Goal: Task Accomplishment & Management: Complete application form

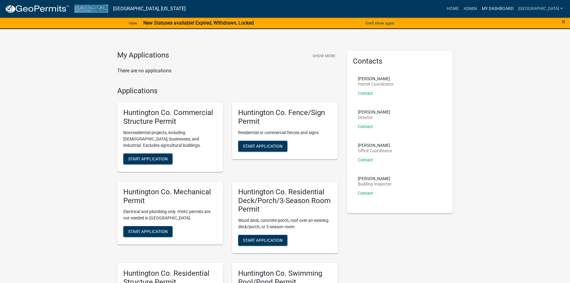
click at [492, 5] on link "My Dashboard" at bounding box center [497, 8] width 37 height 11
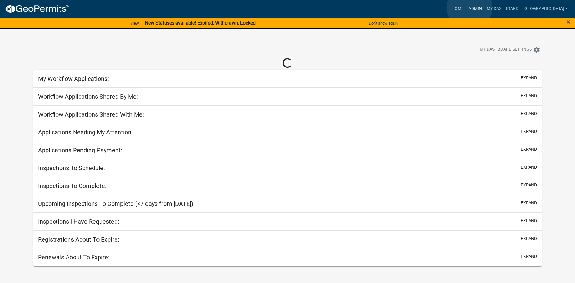
click at [469, 8] on link "Admin" at bounding box center [475, 8] width 18 height 11
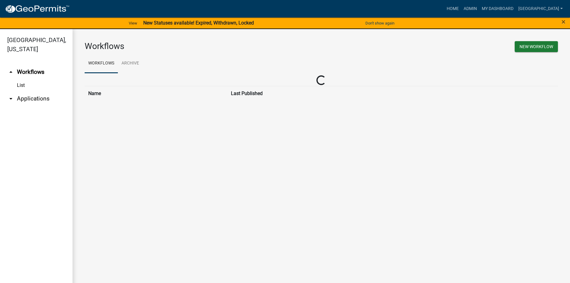
click at [27, 97] on link "arrow_drop_down Applications" at bounding box center [36, 98] width 73 height 15
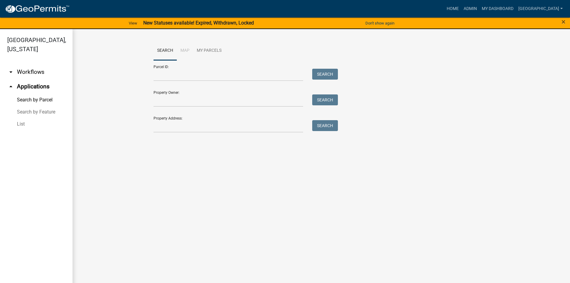
click at [23, 123] on link "List" at bounding box center [36, 124] width 73 height 12
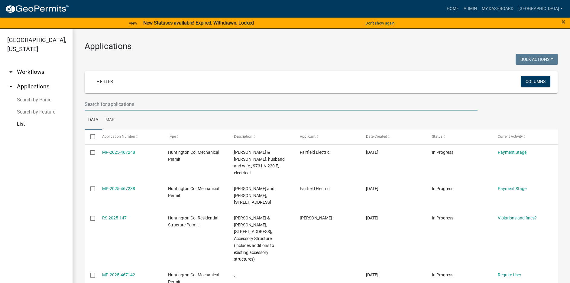
click at [127, 103] on input "text" at bounding box center [281, 104] width 393 height 12
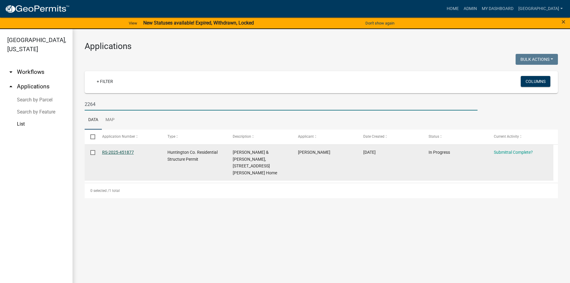
type input "2264"
click at [113, 151] on link "RS-2025-451877" at bounding box center [118, 152] width 32 height 5
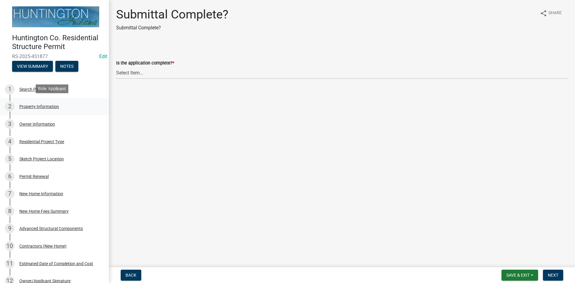
click at [39, 107] on div "Property Information" at bounding box center [39, 106] width 40 height 4
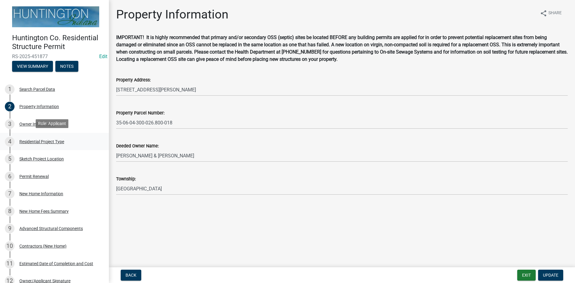
click at [36, 142] on div "Residential Project Type" at bounding box center [41, 141] width 45 height 4
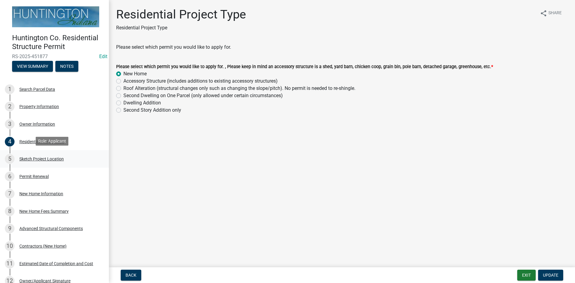
click at [35, 157] on div "Sketch Project Location" at bounding box center [41, 159] width 44 height 4
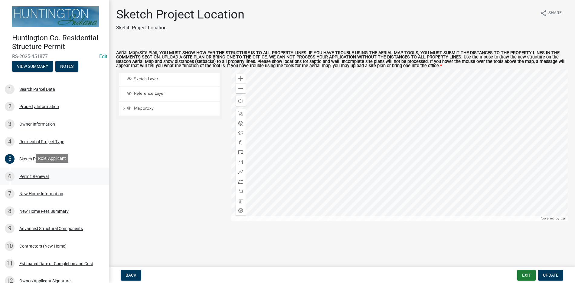
click at [34, 174] on div "Permit Renewal" at bounding box center [33, 176] width 29 height 4
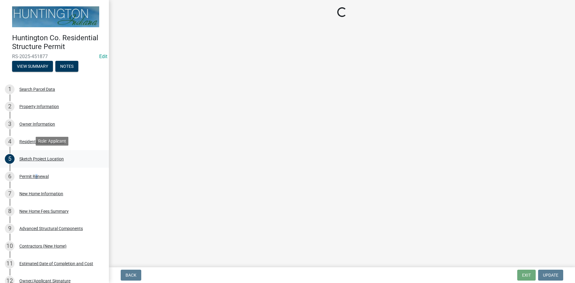
select select "7022fa2c-6c9f-4a5e-8d19-47b221a2a07d"
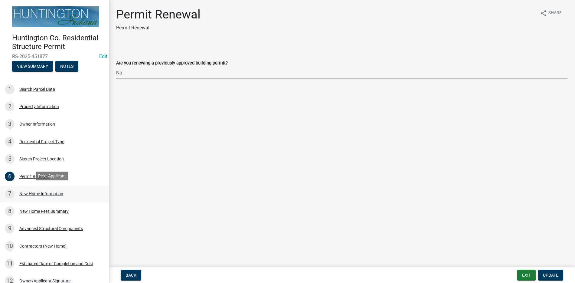
click at [37, 191] on div "New Home Information" at bounding box center [41, 193] width 44 height 4
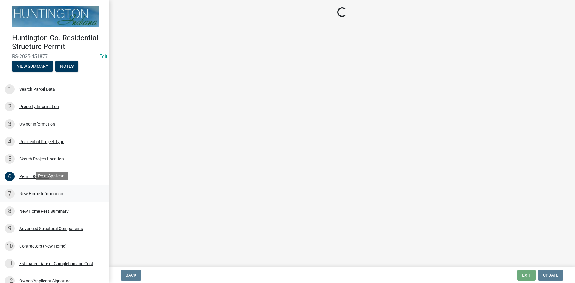
select select "a50e9ddb-1b16-496f-b25c-a9ac2ddf3e7c"
select select "287a3f28-cae6-49db-b7c8-692fc6fbb8ee"
select select "7ac50c75-bd19-4200-a472-7ff7759bf044"
select select "a2da5d02-14d7-41a9-87b6-3865d3a41ac6"
select select "45a382a4-74df-4e2b-8af4-7b29499de306"
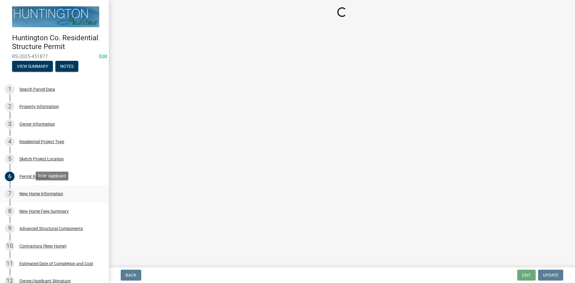
select select "9cfd1a2b-ac7b-44ed-b539-8b02c1615a7d"
select select "49fa7b98-40b8-4bac-8f72-f60d248456ac"
select select "3ae242a1-a008-4608-b145-635f7b242bc3"
select select "0af2c62b-a54b-41df-9440-7e06c81f5ee1"
select select "f32a9748-a537-4bbb-bfc2-601dbe6f8827"
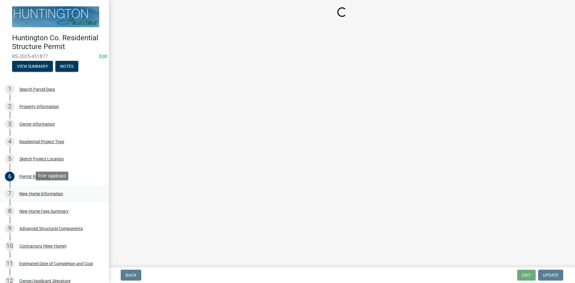
select select "d638f1d7-1d1f-46dd-bcea-eee6395e296b"
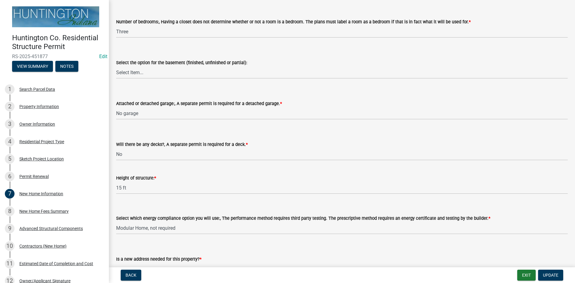
scroll to position [710, 0]
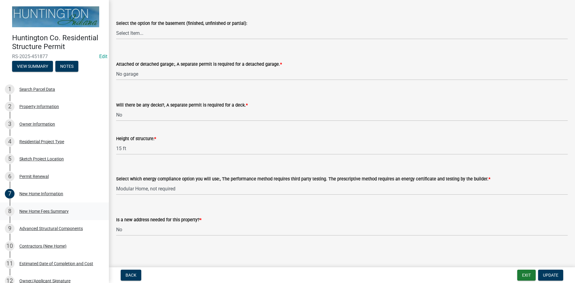
click at [58, 211] on div "New Home Fees Summary" at bounding box center [43, 211] width 49 height 4
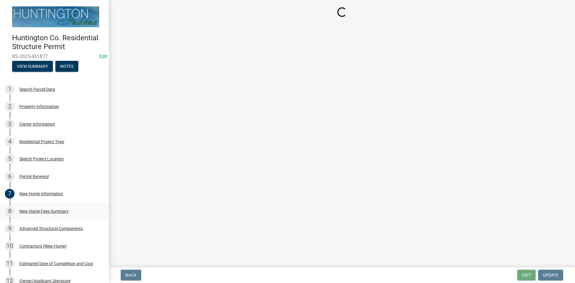
scroll to position [0, 0]
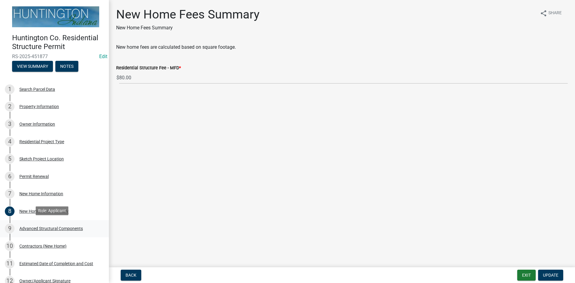
click at [66, 226] on div "Advanced Structural Components" at bounding box center [50, 228] width 63 height 4
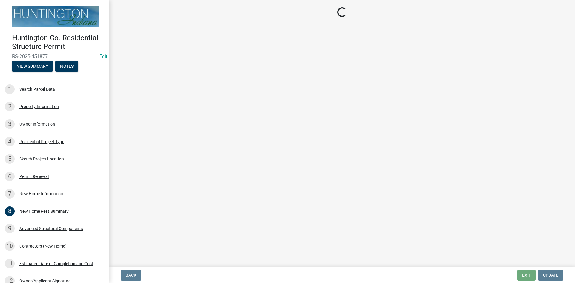
select select "969b3812-a697-4f96-8ebc-392571e88d14"
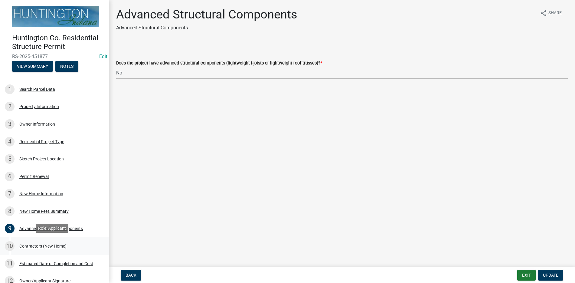
click at [35, 245] on div "Contractors (New Home)" at bounding box center [42, 246] width 47 height 4
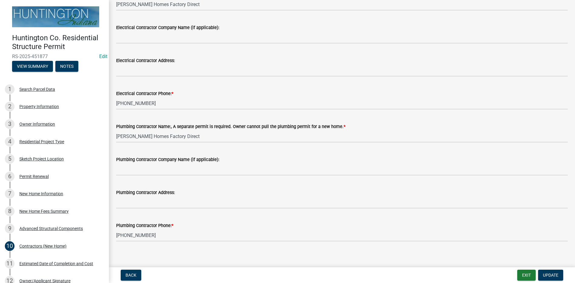
scroll to position [198, 0]
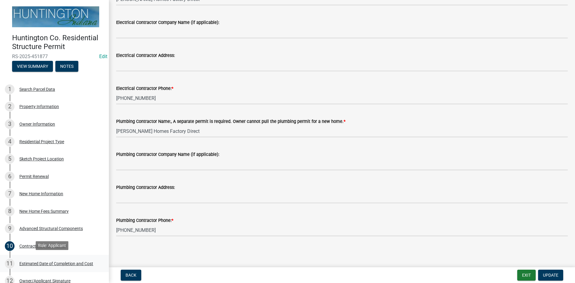
click at [50, 261] on div "Estimated Date of Completion and Cost" at bounding box center [56, 263] width 74 height 4
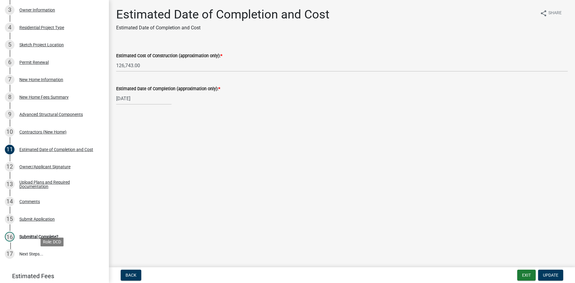
scroll to position [149, 0]
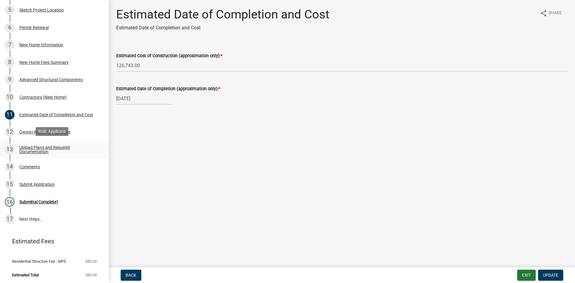
click at [48, 145] on div "Upload Plans and Required Documentation" at bounding box center [59, 149] width 80 height 8
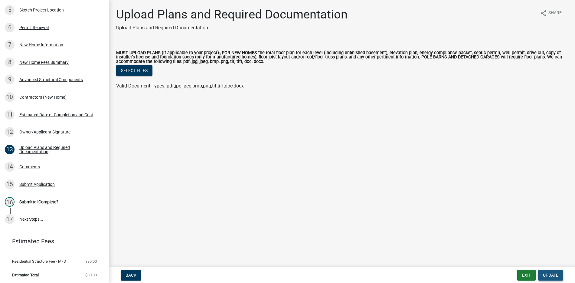
click at [555, 275] on span "Update" at bounding box center [550, 274] width 15 height 5
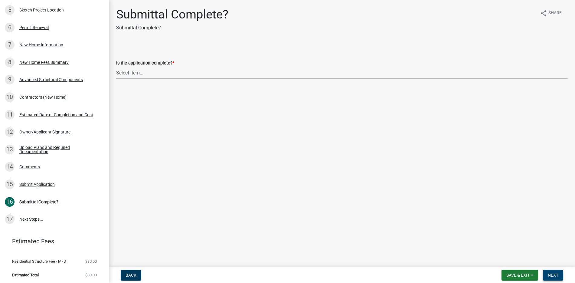
click at [553, 272] on span "Next" at bounding box center [552, 274] width 11 height 5
click at [550, 274] on span "Next" at bounding box center [552, 274] width 11 height 5
click at [130, 87] on div "Required" at bounding box center [341, 87] width 451 height 7
click at [136, 63] on label "Is the application complete? *" at bounding box center [145, 63] width 58 height 4
click at [133, 74] on select "Select Item... Yes No" at bounding box center [341, 72] width 451 height 12
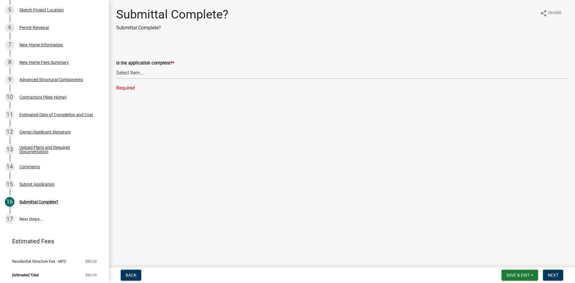
click at [170, 134] on main "Submittal Complete? Submittal Complete? share Share Is the application complete…" at bounding box center [342, 132] width 466 height 264
click at [41, 184] on div "Submit Application" at bounding box center [36, 184] width 35 height 4
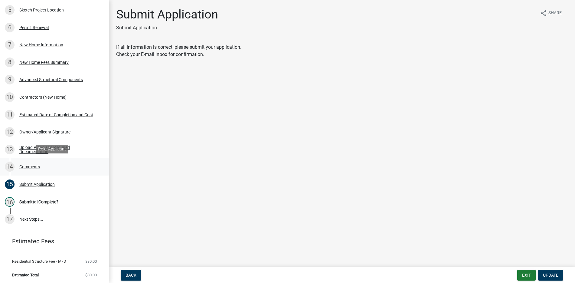
click at [42, 167] on div "14 Comments" at bounding box center [52, 167] width 94 height 10
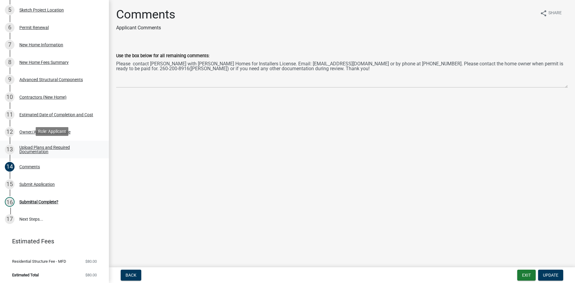
click at [44, 152] on div "Upload Plans and Required Documentation" at bounding box center [59, 149] width 80 height 8
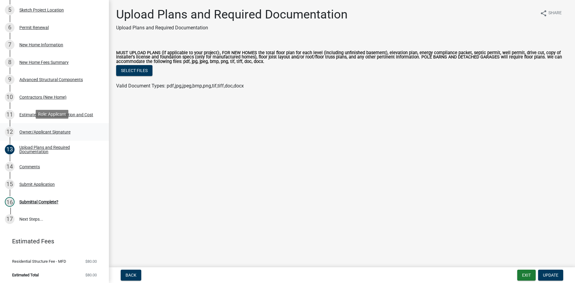
click at [42, 133] on div "Owner/Applicant Signature" at bounding box center [44, 132] width 51 height 4
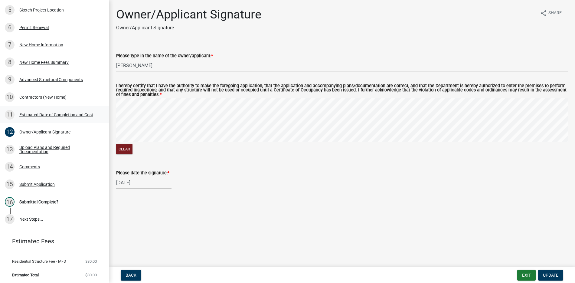
click at [37, 113] on div "Estimated Date of Completion and Cost" at bounding box center [56, 114] width 74 height 4
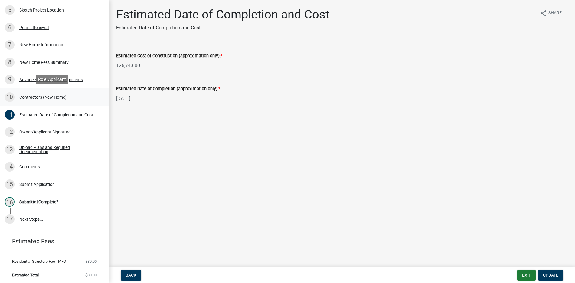
click at [40, 99] on div "10 Contractors (New Home)" at bounding box center [52, 97] width 94 height 10
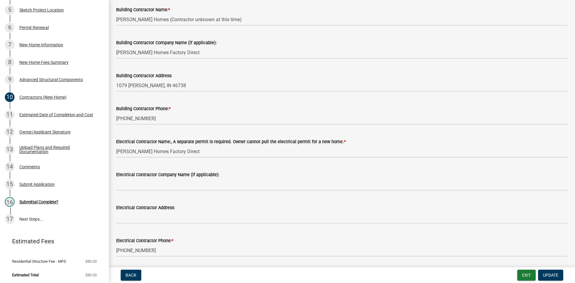
scroll to position [0, 0]
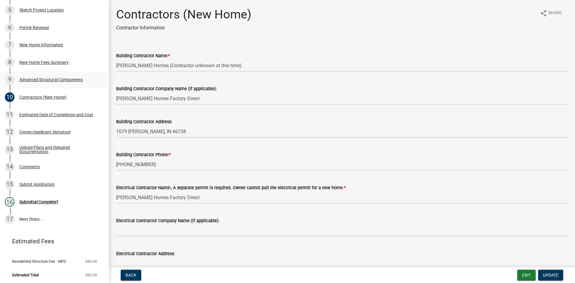
click at [38, 82] on div "9 Advanced Structural Components" at bounding box center [52, 80] width 94 height 10
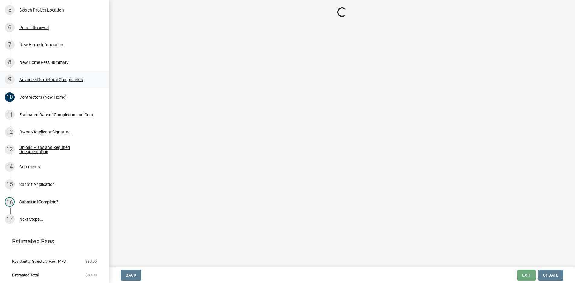
select select "969b3812-a697-4f96-8ebc-392571e88d14"
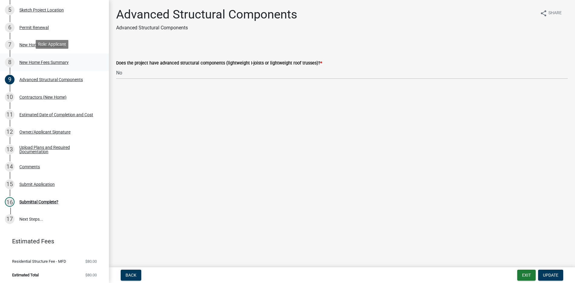
click at [37, 65] on div "8 New Home Fees Summary" at bounding box center [52, 62] width 94 height 10
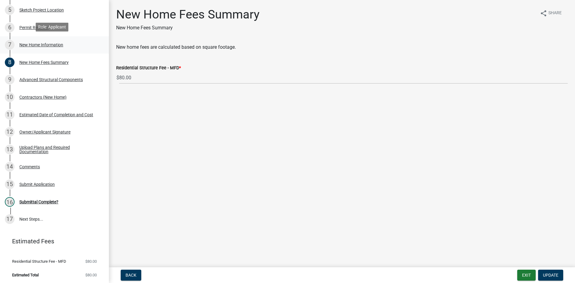
click at [30, 45] on div "New Home Information" at bounding box center [41, 45] width 44 height 4
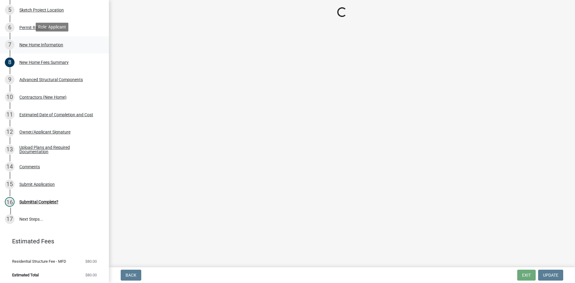
select select "a50e9ddb-1b16-496f-b25c-a9ac2ddf3e7c"
select select "287a3f28-cae6-49db-b7c8-692fc6fbb8ee"
select select "7ac50c75-bd19-4200-a472-7ff7759bf044"
select select "a2da5d02-14d7-41a9-87b6-3865d3a41ac6"
select select "45a382a4-74df-4e2b-8af4-7b29499de306"
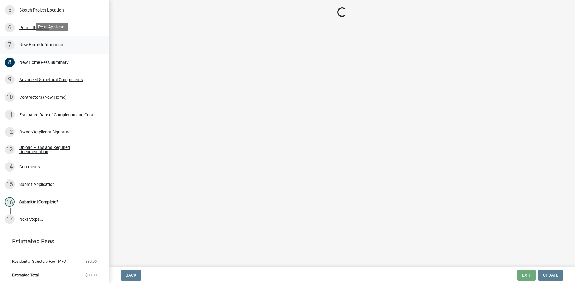
select select "9cfd1a2b-ac7b-44ed-b539-8b02c1615a7d"
select select "49fa7b98-40b8-4bac-8f72-f60d248456ac"
select select "3ae242a1-a008-4608-b145-635f7b242bc3"
select select "0af2c62b-a54b-41df-9440-7e06c81f5ee1"
select select "f32a9748-a537-4bbb-bfc2-601dbe6f8827"
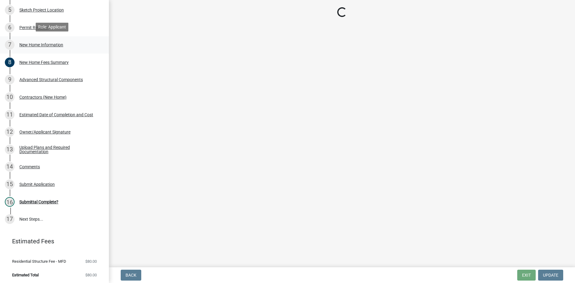
select select "d638f1d7-1d1f-46dd-bcea-eee6395e296b"
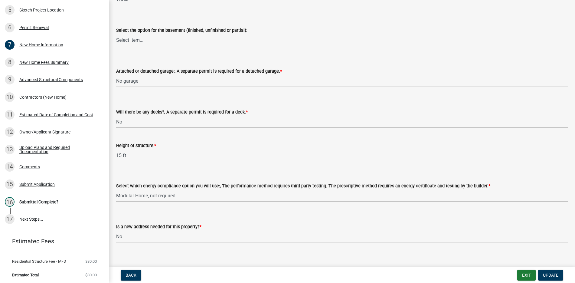
scroll to position [710, 0]
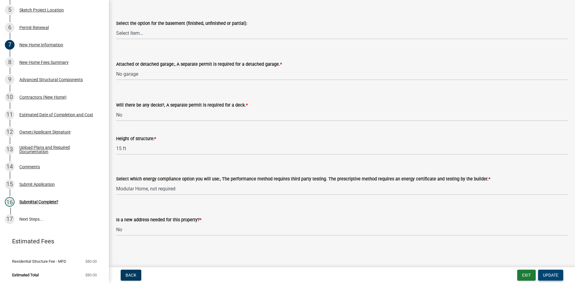
click at [550, 275] on span "Update" at bounding box center [550, 274] width 15 height 5
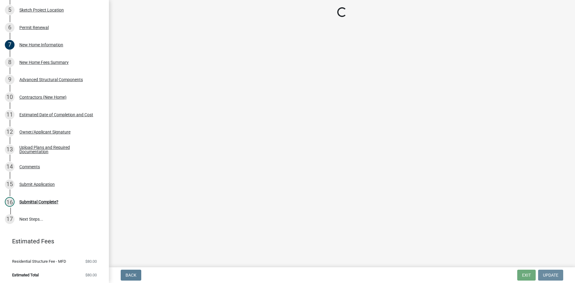
scroll to position [0, 0]
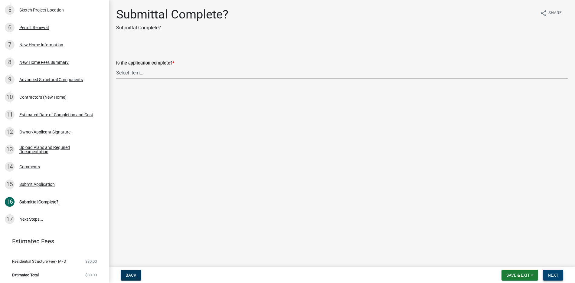
click at [551, 274] on span "Next" at bounding box center [552, 274] width 11 height 5
click at [139, 72] on select "Select Item... Yes No" at bounding box center [341, 72] width 451 height 12
click at [116, 66] on select "Select Item... Yes No" at bounding box center [341, 72] width 451 height 12
select select "7990632e-f909-4443-8832-e8f1fe700ef3"
click at [556, 274] on span "Next" at bounding box center [552, 274] width 11 height 5
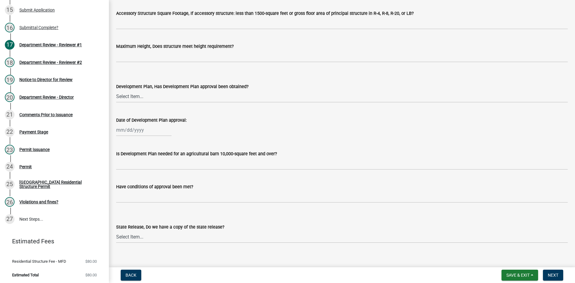
scroll to position [484, 0]
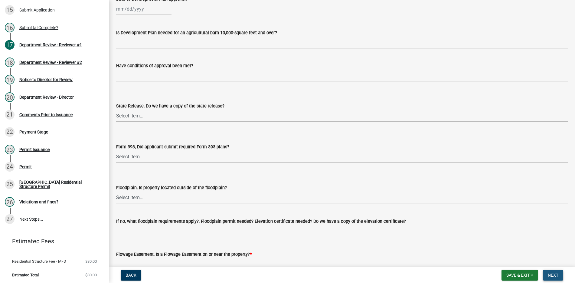
click at [552, 276] on span "Next" at bounding box center [552, 274] width 11 height 5
click at [552, 274] on span "Next" at bounding box center [552, 274] width 11 height 5
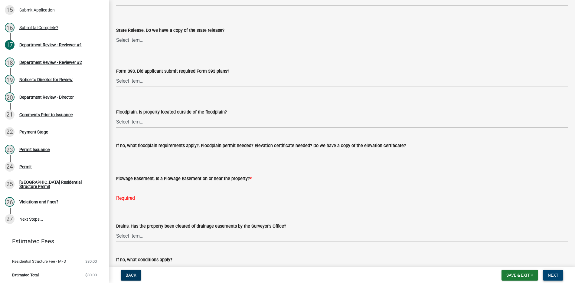
scroll to position [619, 0]
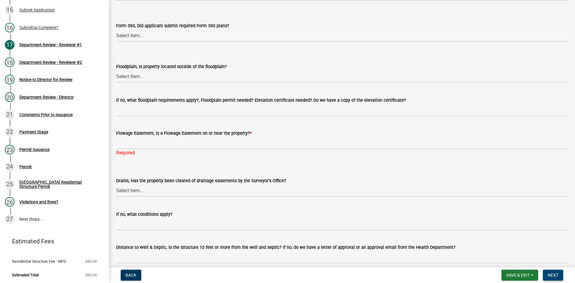
click at [553, 273] on span "Next" at bounding box center [552, 274] width 11 height 5
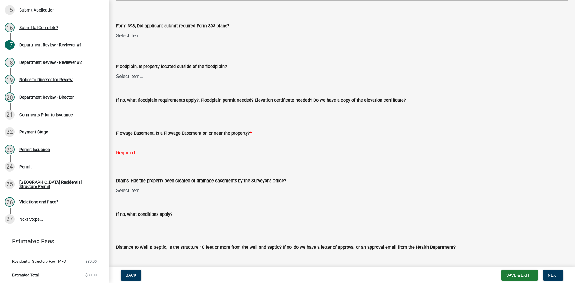
click at [152, 145] on input "Flowage Easement, Is a Flowage Easement on or near the property? *" at bounding box center [341, 143] width 451 height 12
type input "no"
